Goal: Task Accomplishment & Management: Manage account settings

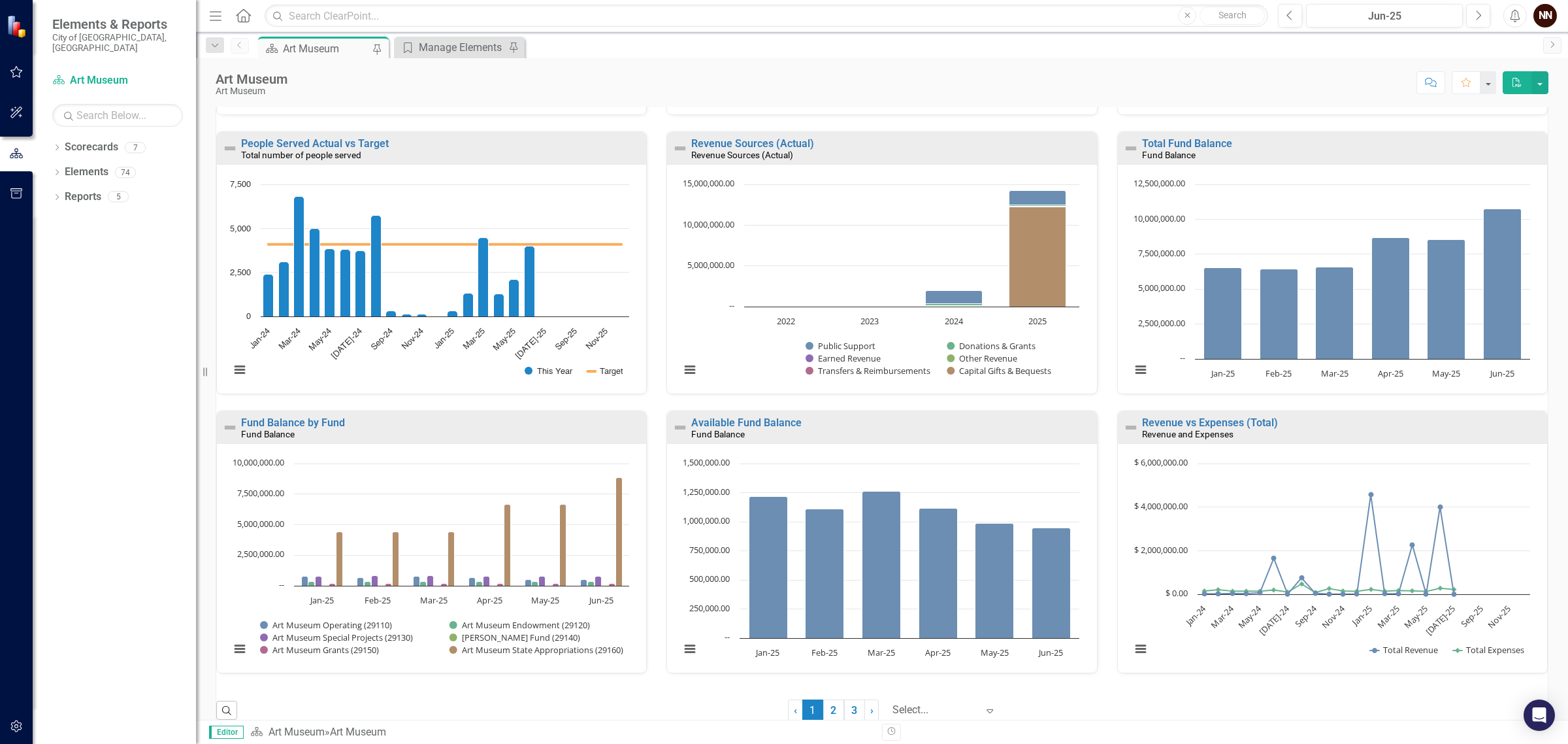
scroll to position [683, 0]
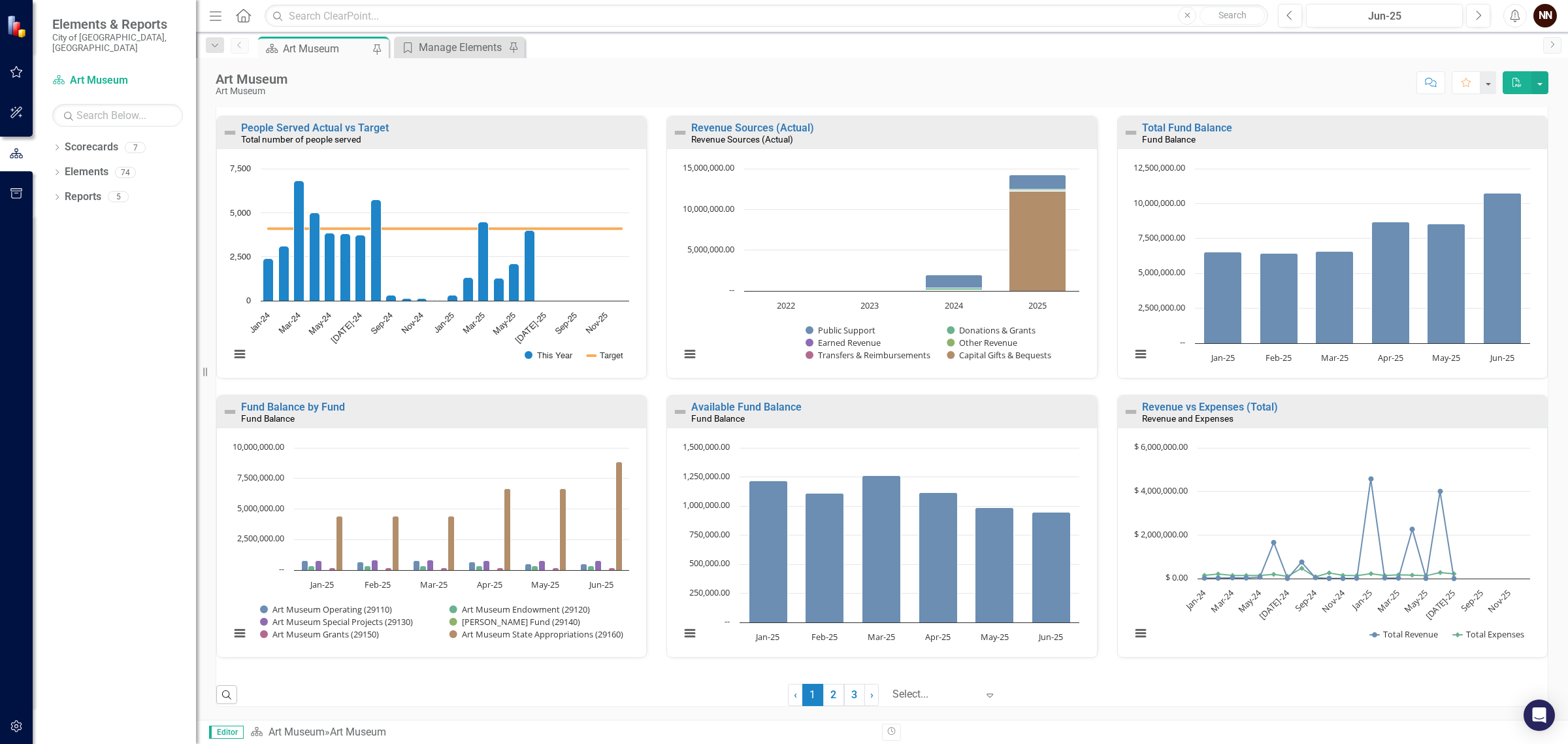
click at [1171, 416] on small "Revenue and Expenses" at bounding box center [1188, 417] width 92 height 10
click at [1187, 412] on small "Revenue and Expenses" at bounding box center [1188, 417] width 92 height 10
click at [1184, 418] on small "Revenue and Expenses" at bounding box center [1188, 417] width 92 height 10
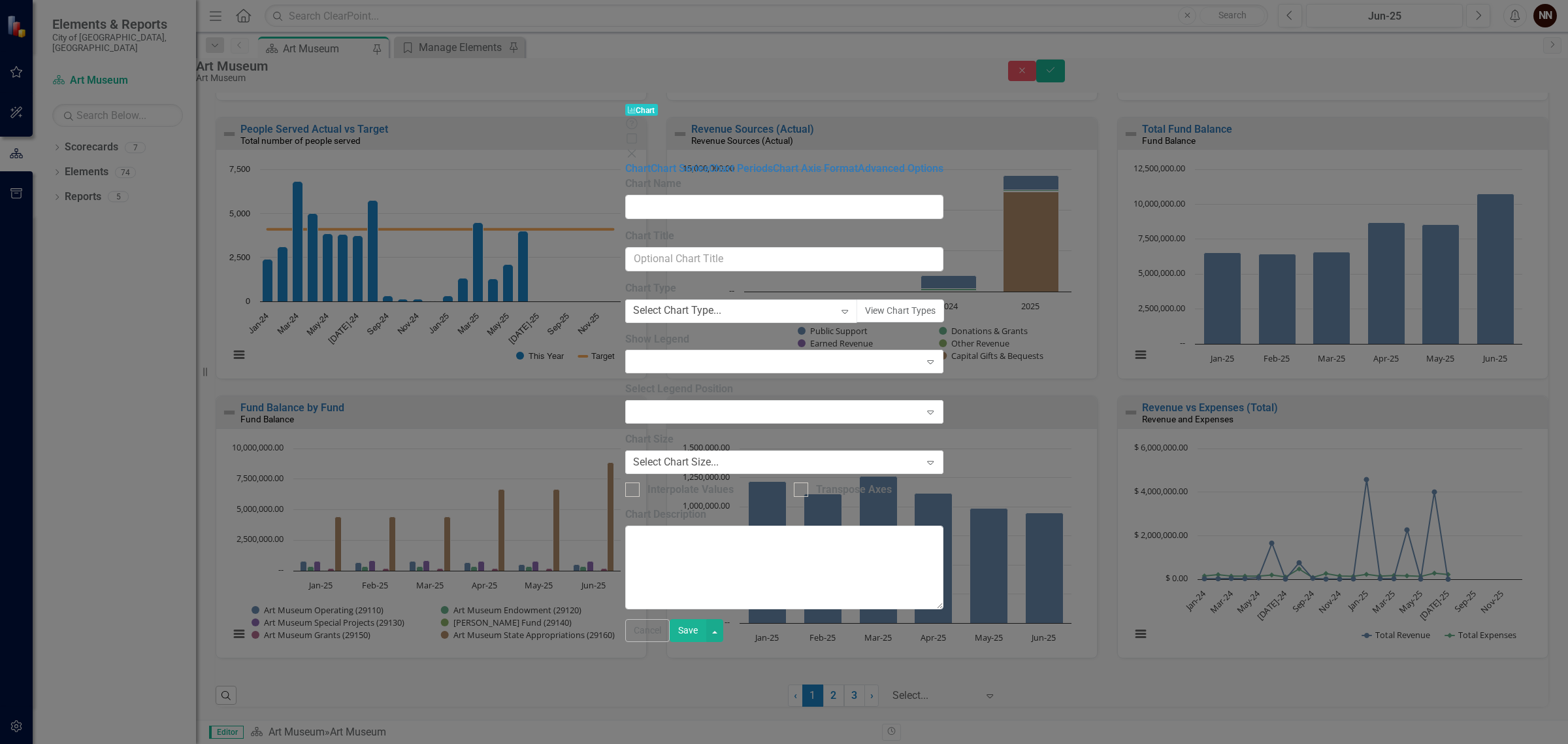
type input "Revenue vs Expenses (Total)"
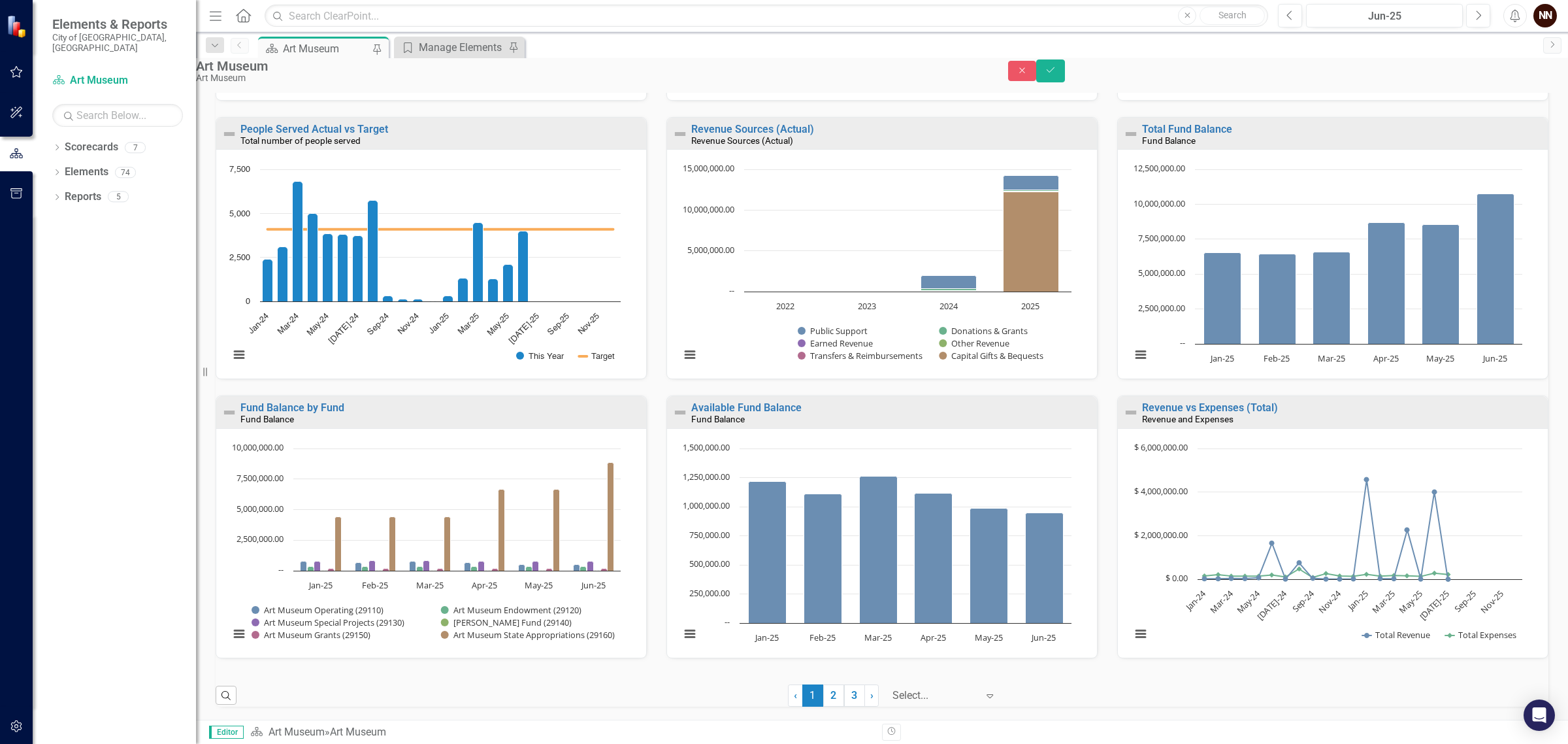
click at [1170, 428] on div "Revenue vs Expenses (Total) Revenue and Expenses" at bounding box center [1332, 411] width 429 height 32
click at [1154, 413] on link "Revenue vs Expenses (Total)" at bounding box center [1210, 407] width 136 height 12
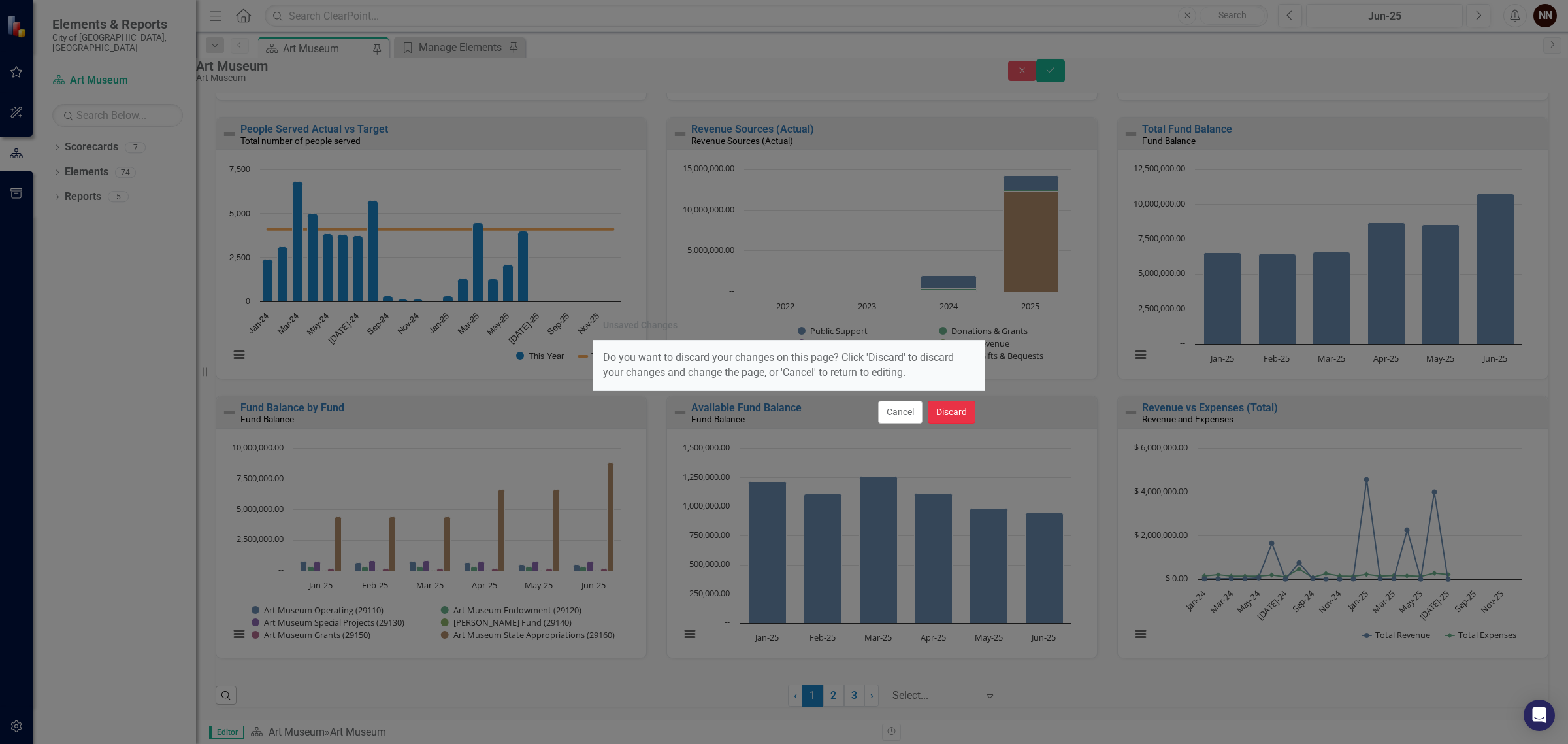
click at [944, 412] on button "Discard" at bounding box center [952, 411] width 48 height 23
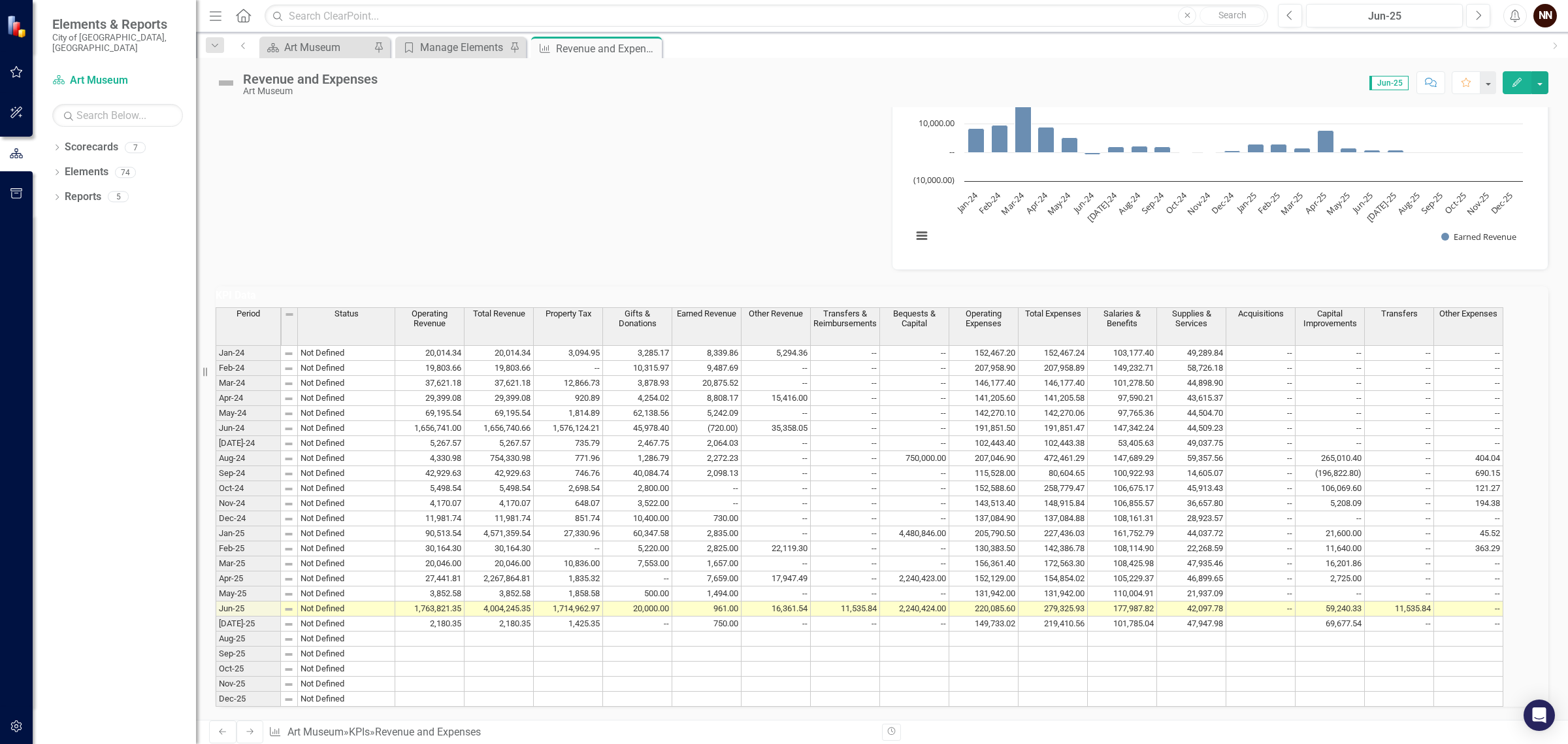
scroll to position [980, 0]
